Goal: Information Seeking & Learning: Learn about a topic

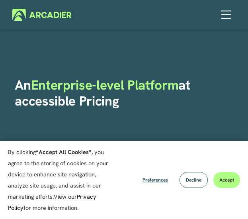
click at [224, 177] on span "Accept" at bounding box center [226, 180] width 15 height 6
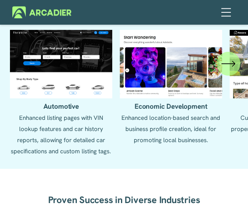
scroll to position [1035, 0]
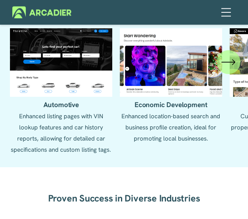
click at [229, 63] on icon "\a \a \a Next\a \a" at bounding box center [228, 62] width 14 height 14
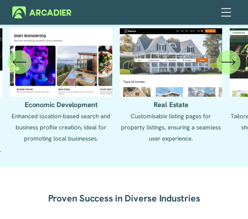
click at [229, 63] on icon "\a \a \a Next\a \a" at bounding box center [228, 62] width 14 height 14
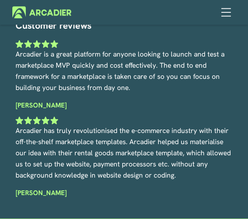
scroll to position [2134, 0]
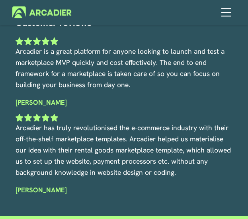
click at [226, 12] on div at bounding box center [226, 12] width 14 height 14
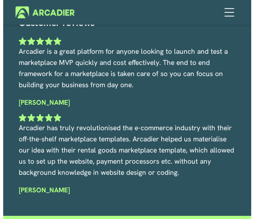
scroll to position [2136, 0]
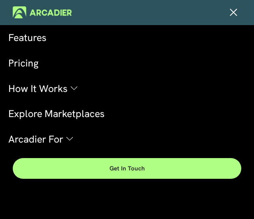
click at [26, 62] on link "Pricing" at bounding box center [126, 62] width 237 height 19
